Goal: Task Accomplishment & Management: Complete application form

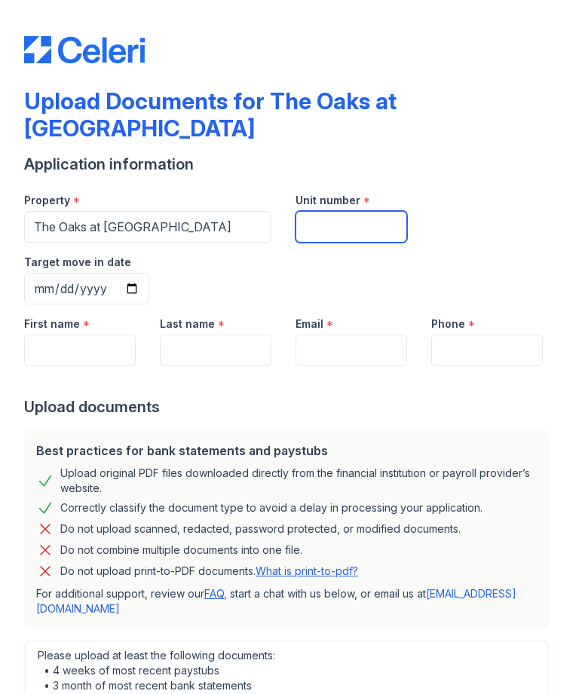
click at [367, 211] on input "Unit number" at bounding box center [351, 227] width 112 height 32
click at [378, 211] on input "Unit number" at bounding box center [351, 227] width 112 height 32
type input "12C"
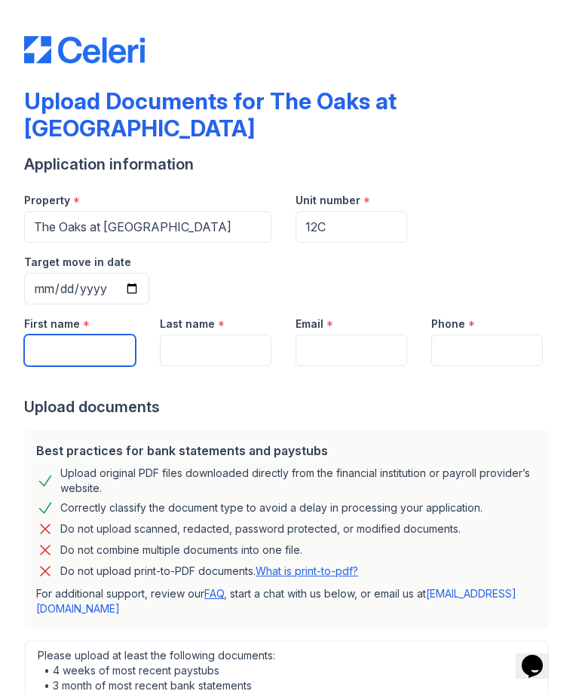
click at [105, 335] on input "First name" at bounding box center [80, 351] width 112 height 32
type input "Jataria"
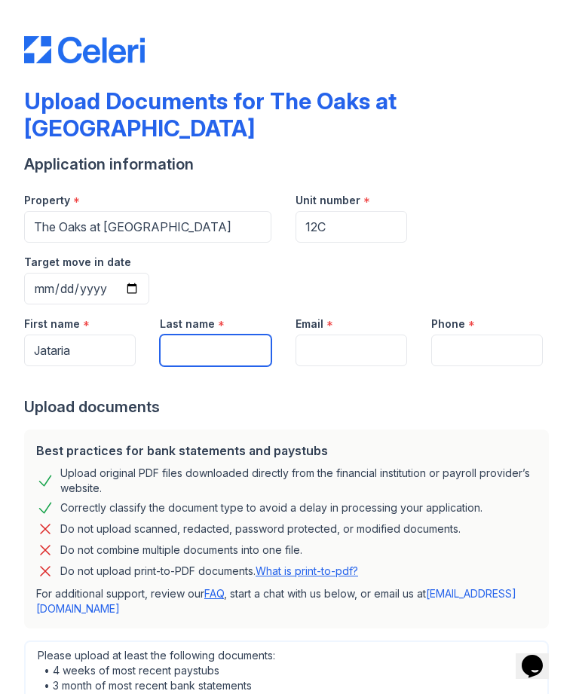
click at [246, 335] on input "Last name" at bounding box center [216, 351] width 112 height 32
type input "N"
type input "[PERSON_NAME]"
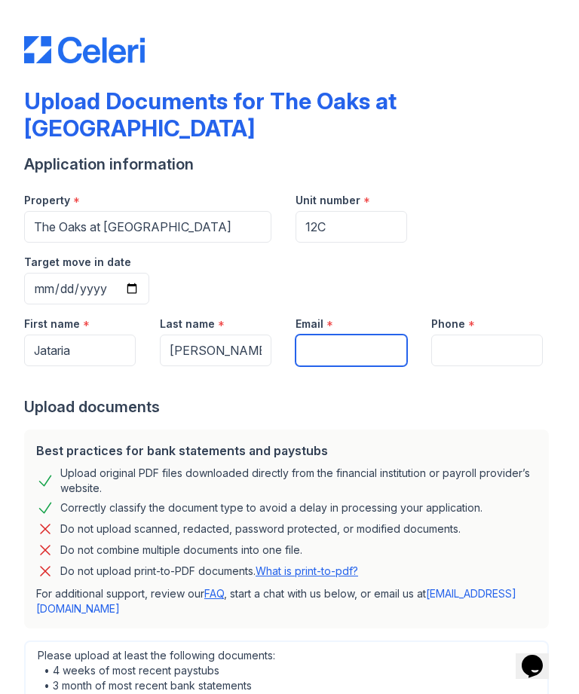
click at [371, 335] on input "Email" at bounding box center [351, 351] width 112 height 32
type input "[EMAIL_ADDRESS][DOMAIN_NAME]"
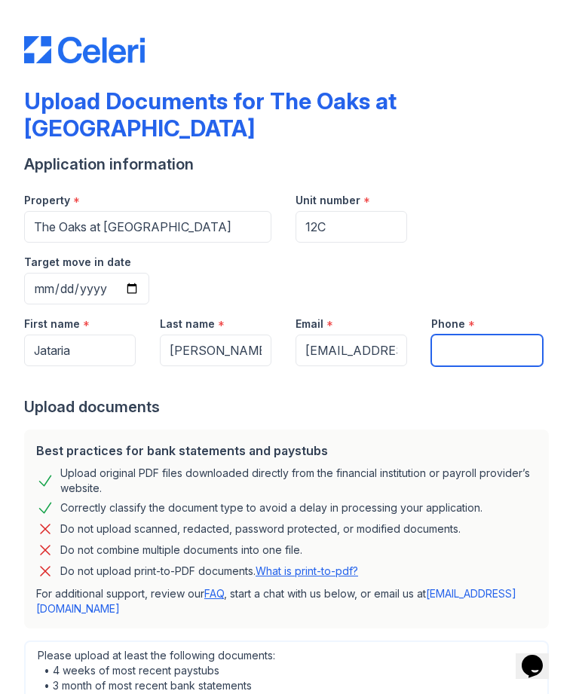
click at [494, 335] on input "Phone" at bounding box center [487, 351] width 112 height 32
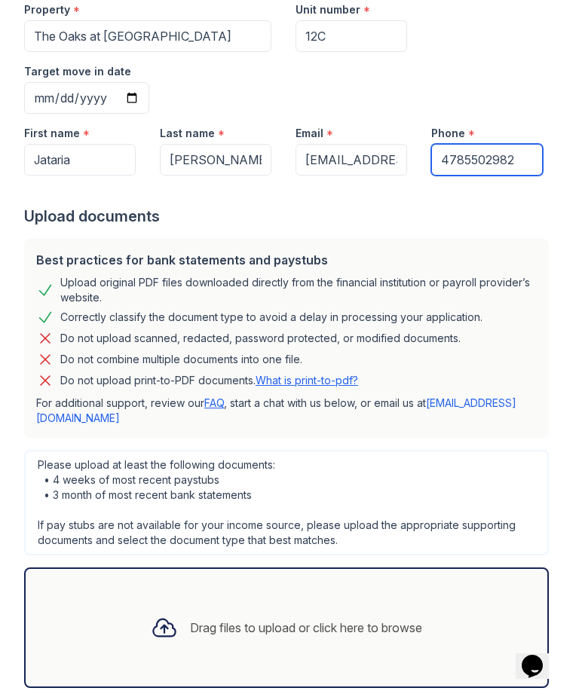
scroll to position [189, 0]
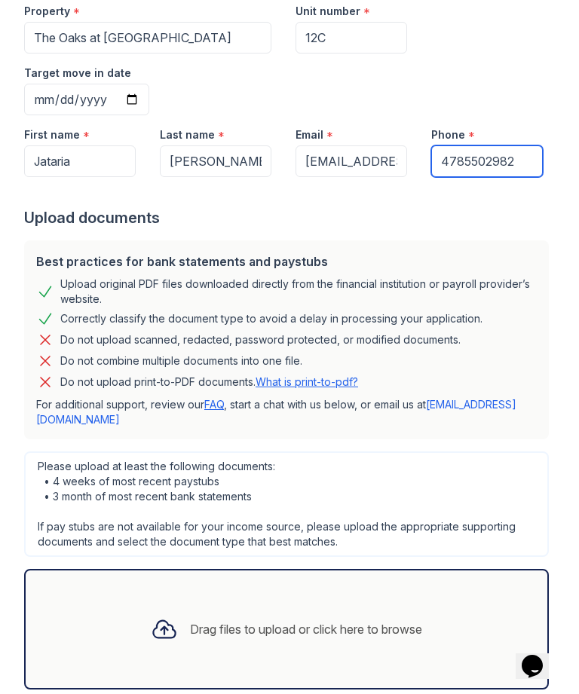
type input "4785502982"
click at [519, 445] on div "Please upload at least the following documents: • 4 weeks of most recent paystu…" at bounding box center [286, 570] width 537 height 250
click at [516, 452] on div "Please upload at least the following documents: • 4 weeks of most recent paystu…" at bounding box center [286, 505] width 525 height 106
click at [191, 604] on div "Drag files to upload or click here to browse" at bounding box center [286, 629] width 295 height 51
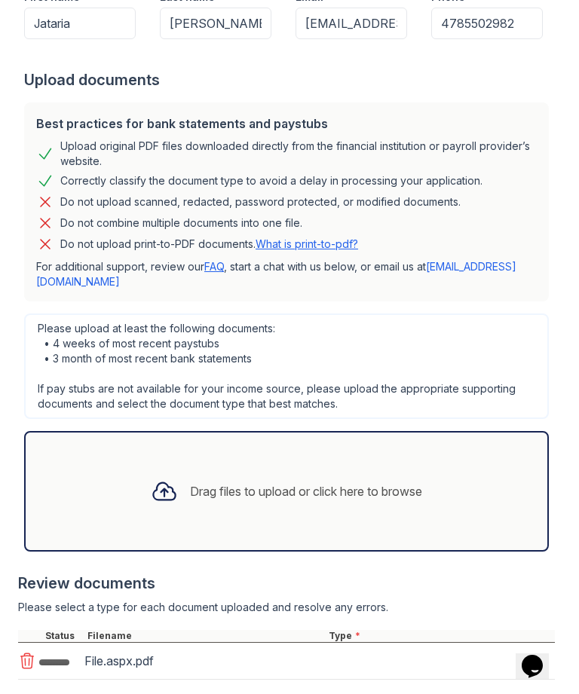
scroll to position [326, 0]
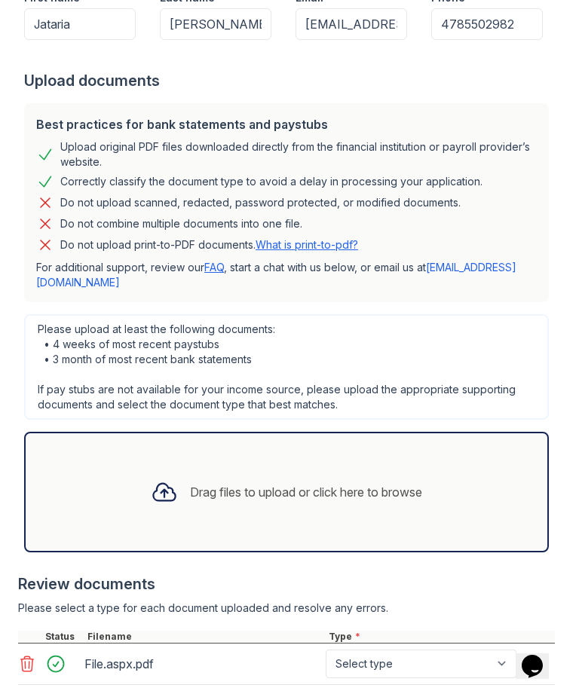
click at [420, 650] on select "Select type Paystub Bank Statement Offer Letter Tax Documents Benefit Award Let…" at bounding box center [421, 664] width 191 height 29
select select "bank_statement"
click at [284, 483] on div "Drag files to upload or click here to browse" at bounding box center [306, 492] width 232 height 18
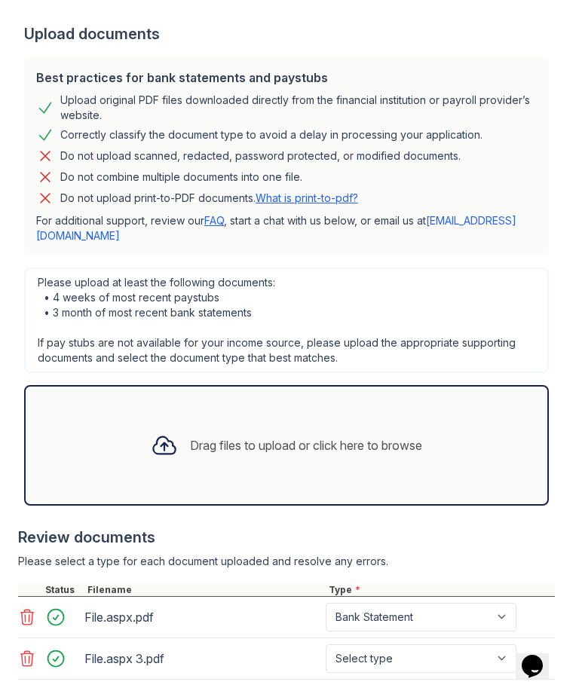
scroll to position [372, 0]
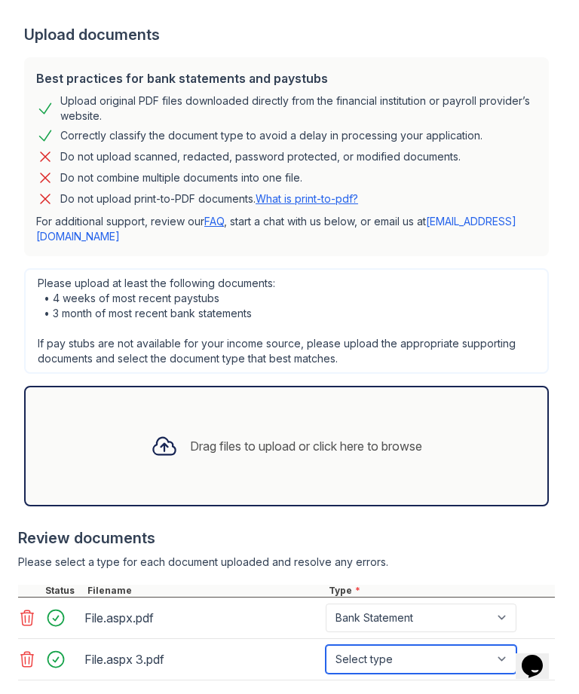
click at [422, 645] on select "Select type Paystub Bank Statement Offer Letter Tax Documents Benefit Award Let…" at bounding box center [421, 659] width 191 height 29
select select "bank_statement"
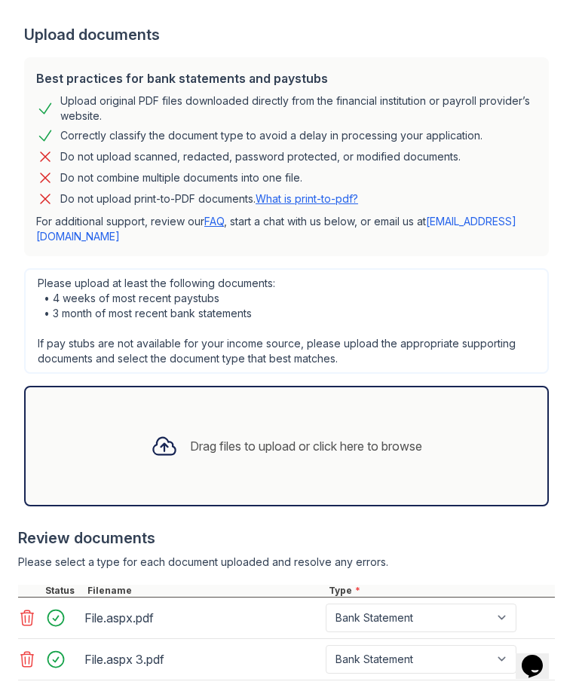
click at [383, 437] on div "Drag files to upload or click here to browse" at bounding box center [306, 446] width 232 height 18
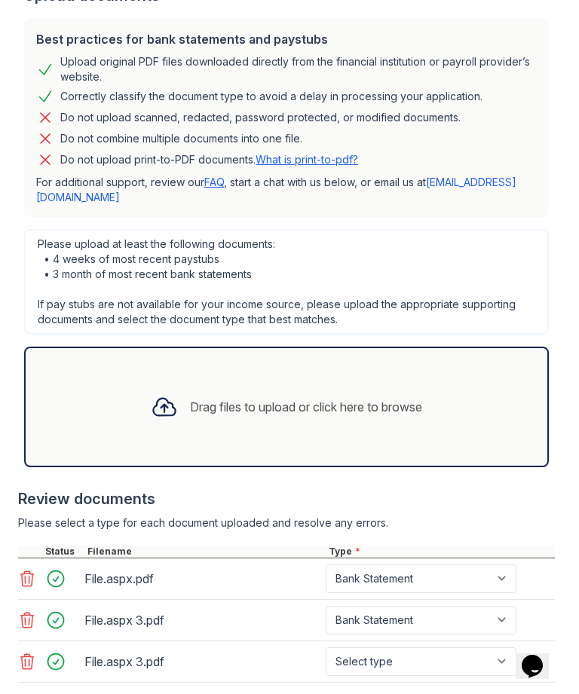
click at [21, 653] on icon at bounding box center [27, 662] width 18 height 18
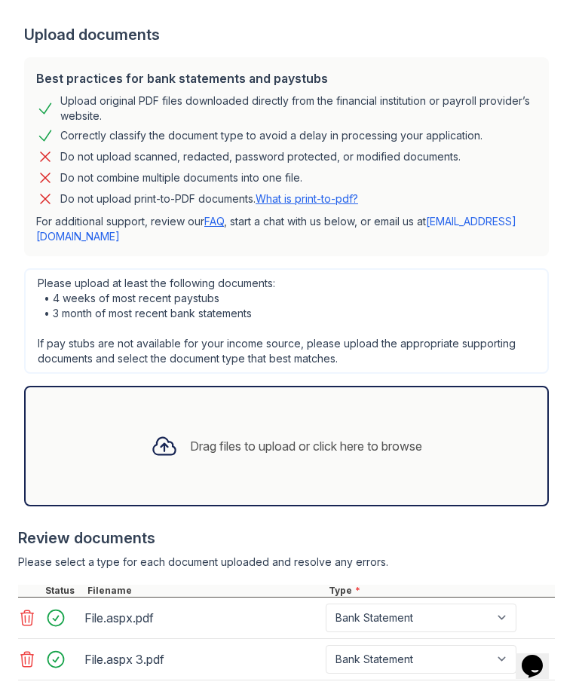
click at [351, 386] on div "Drag files to upload or click here to browse" at bounding box center [286, 446] width 525 height 121
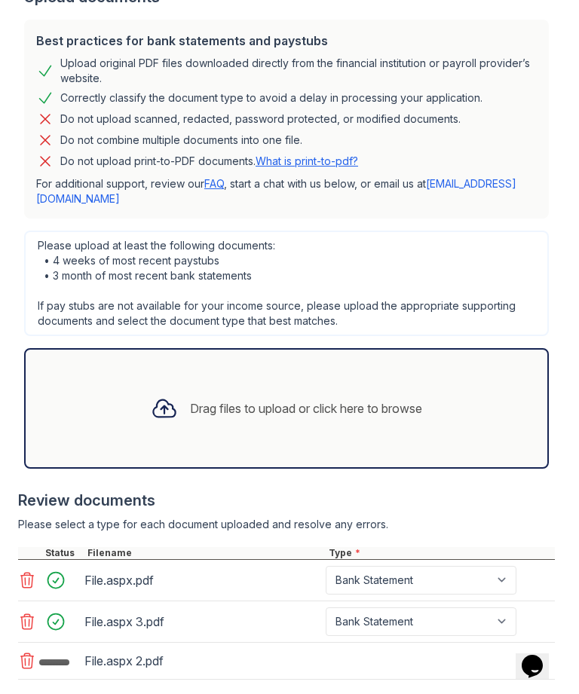
scroll to position [409, 0]
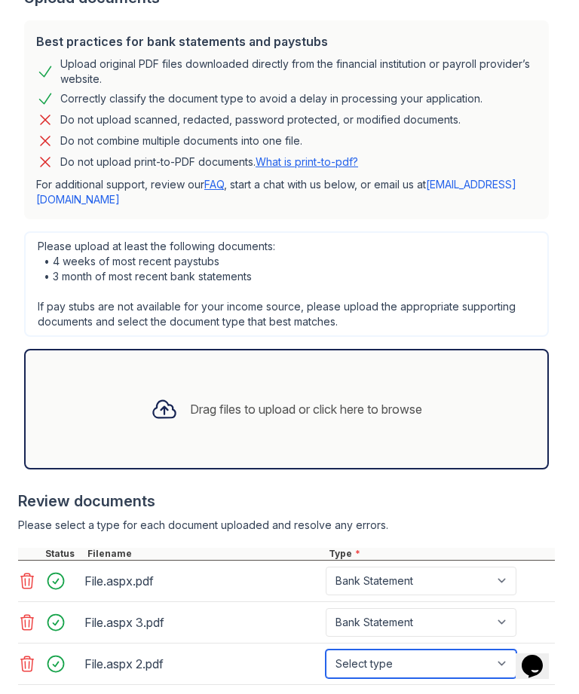
click at [373, 650] on select "Select type Paystub Bank Statement Offer Letter Tax Documents Benefit Award Let…" at bounding box center [421, 664] width 191 height 29
select select "bank_statement"
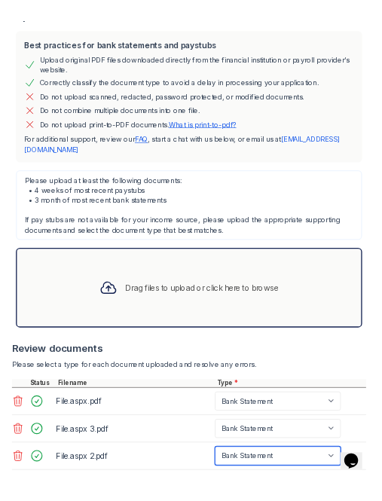
scroll to position [414, 0]
